Goal: Navigation & Orientation: Find specific page/section

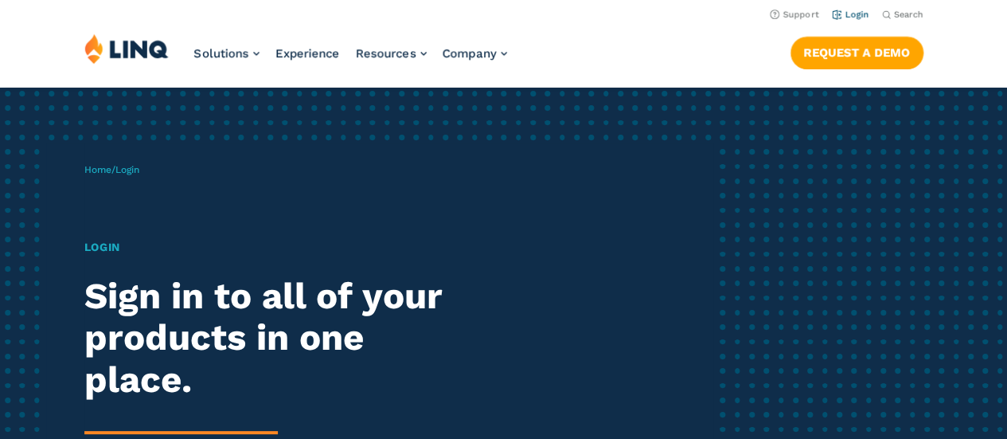
click at [848, 18] on link "Login" at bounding box center [850, 15] width 37 height 10
click at [852, 17] on link "Login" at bounding box center [850, 15] width 37 height 10
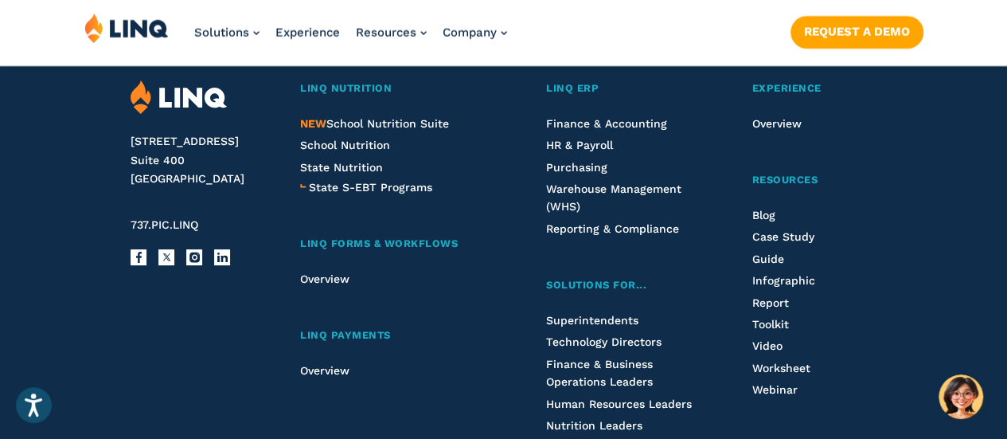
scroll to position [1797, 0]
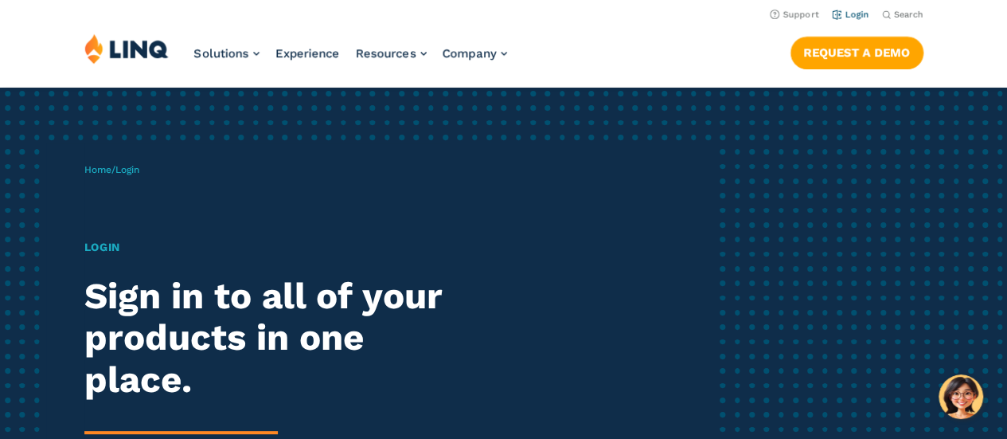
click at [837, 17] on link "Login" at bounding box center [850, 15] width 37 height 10
click at [852, 16] on link "Login" at bounding box center [850, 15] width 37 height 10
click at [90, 246] on h1 "Login" at bounding box center [278, 247] width 388 height 17
click at [856, 11] on link "Login" at bounding box center [850, 15] width 37 height 10
click at [847, 14] on link "Login" at bounding box center [850, 15] width 37 height 10
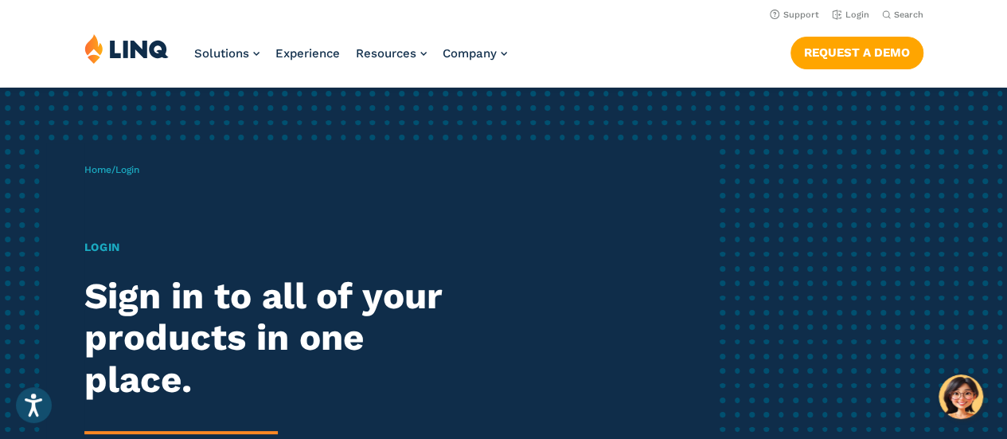
click at [107, 252] on h1 "Login" at bounding box center [278, 247] width 388 height 17
